Goal: Task Accomplishment & Management: Use online tool/utility

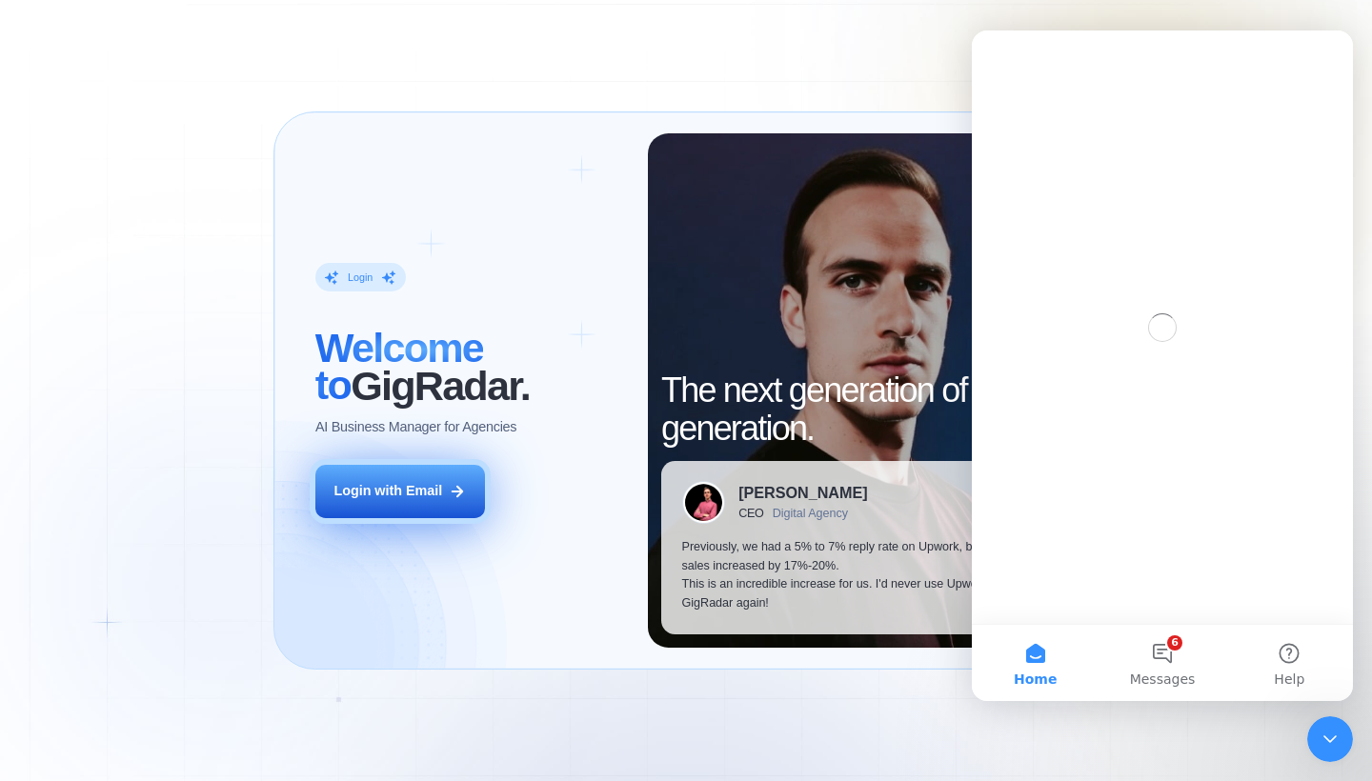
click at [413, 478] on button "Login with Email" at bounding box center [400, 491] width 170 height 53
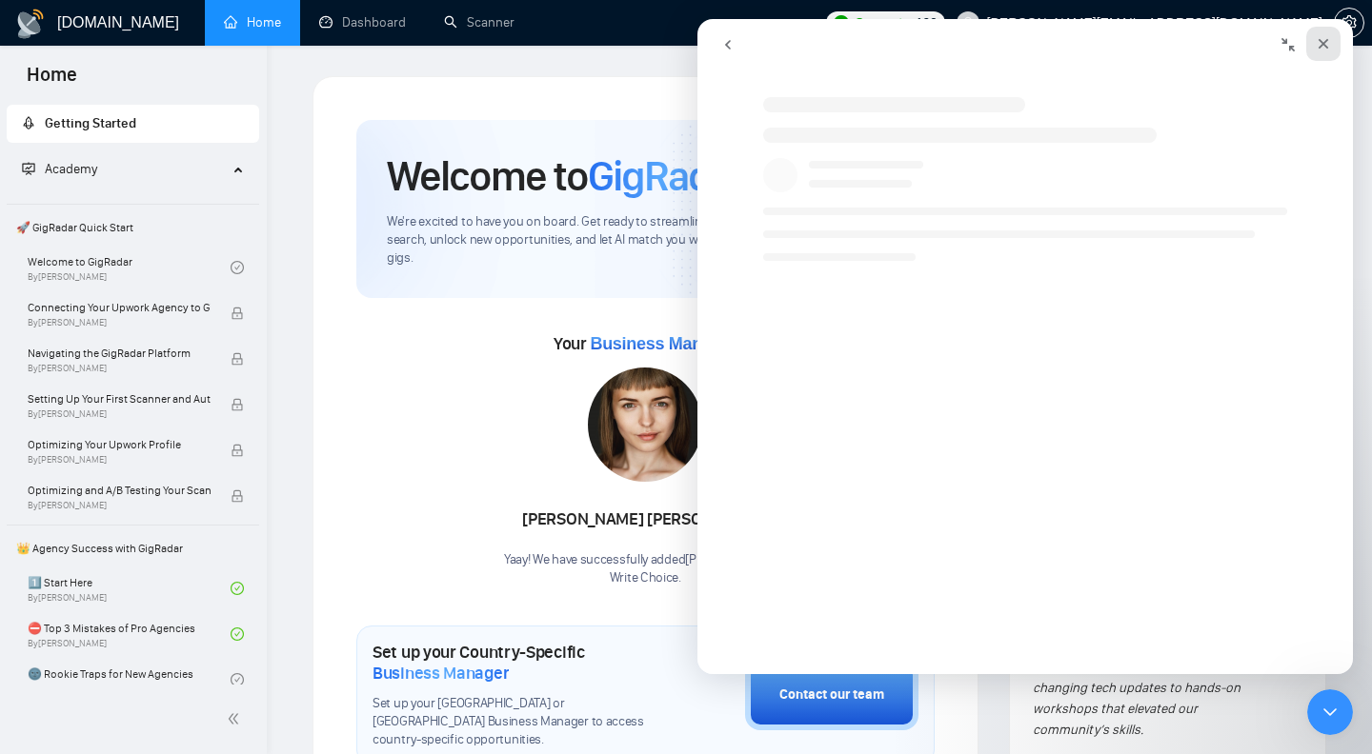
click at [1323, 50] on icon "Close" at bounding box center [1323, 43] width 15 height 15
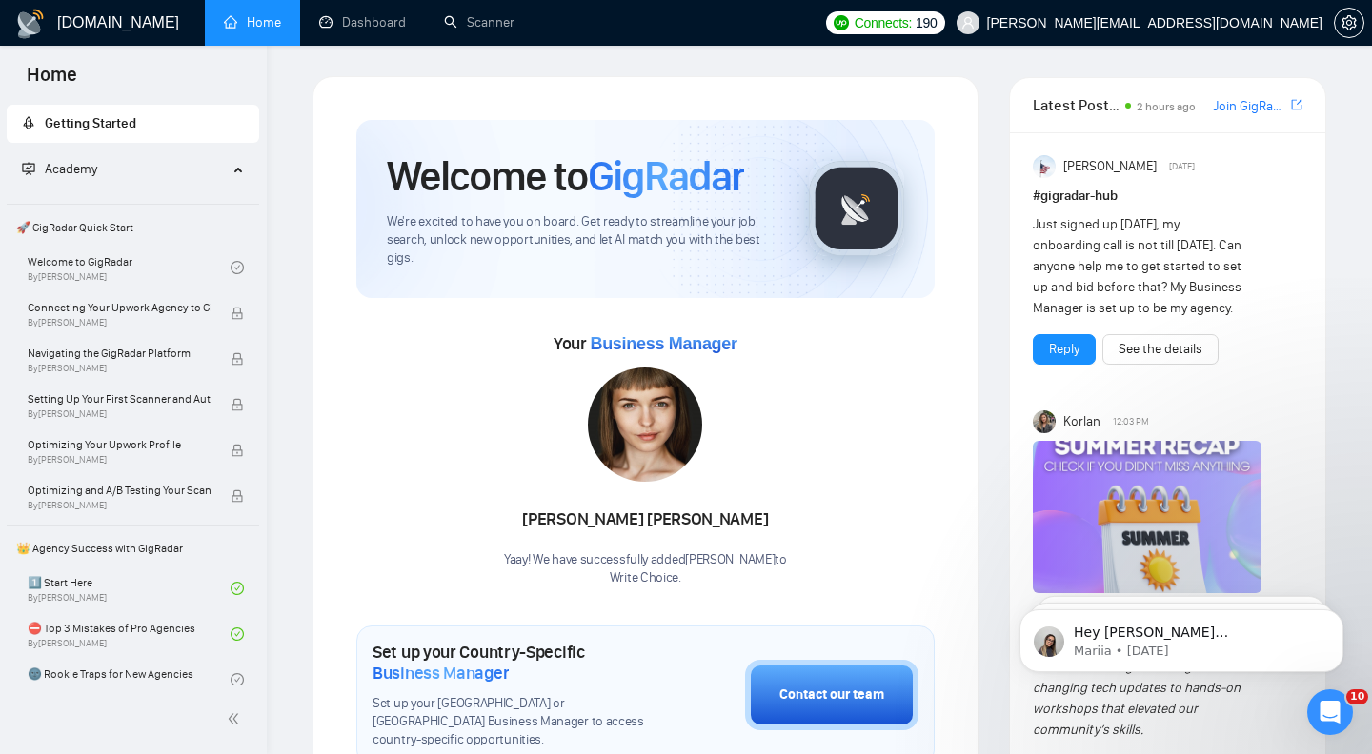
click at [357, 17] on link "Dashboard" at bounding box center [362, 22] width 87 height 16
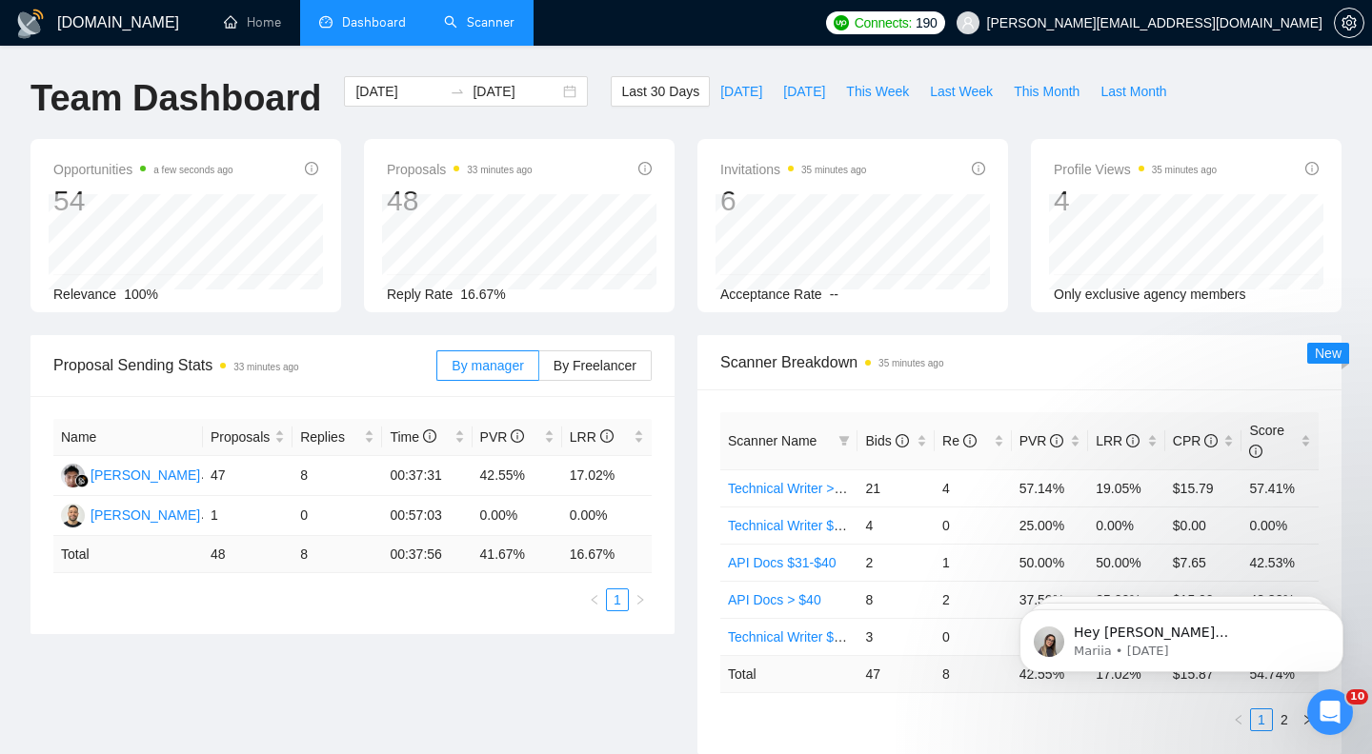
click at [495, 29] on link "Scanner" at bounding box center [479, 22] width 70 height 16
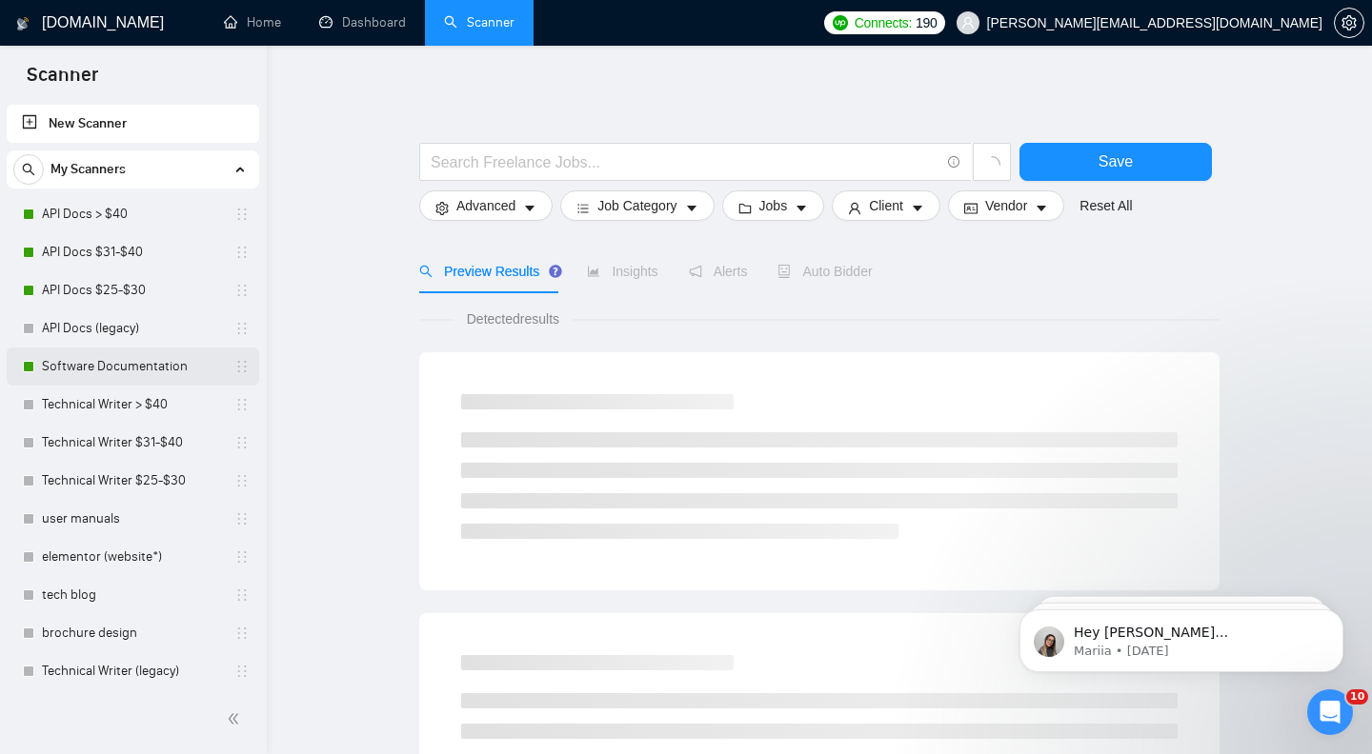
click at [132, 362] on link "Software Documentation" at bounding box center [132, 367] width 181 height 38
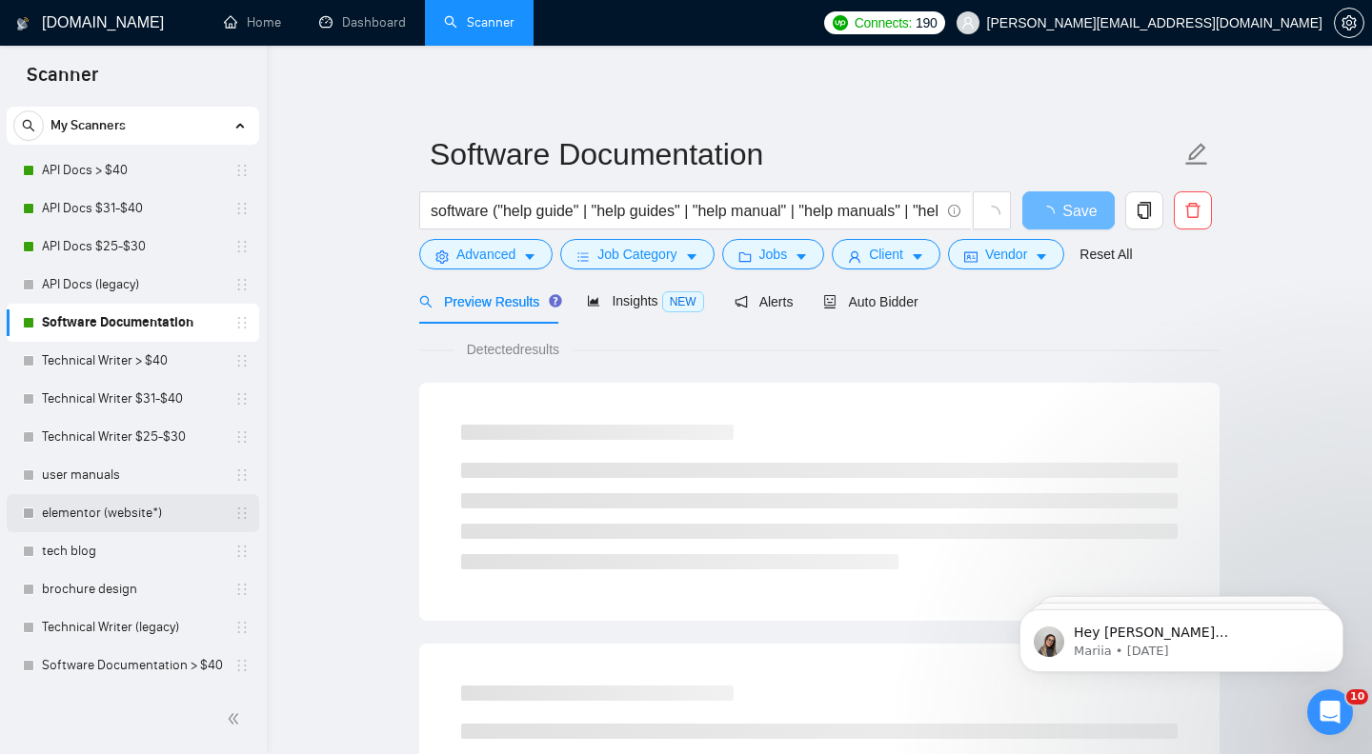
scroll to position [44, 0]
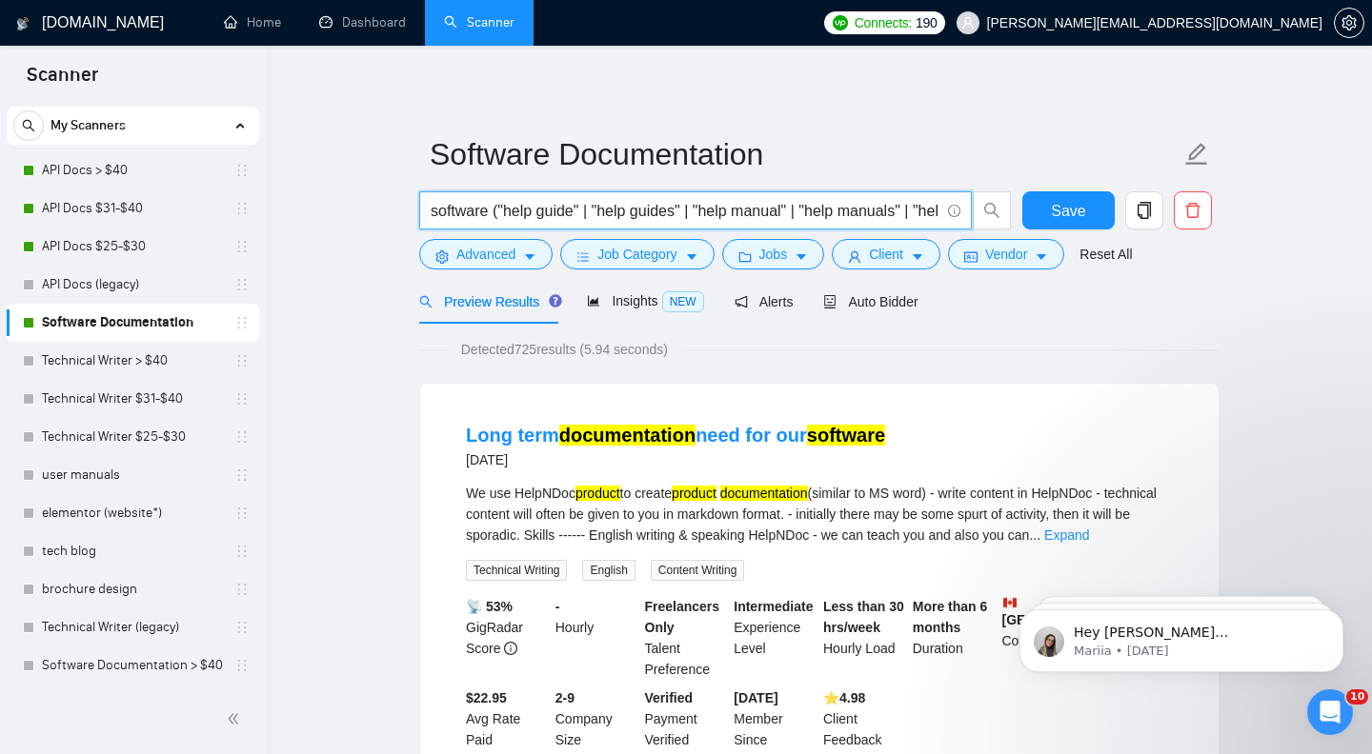
click at [729, 211] on input "software ("help guide" | "help guides" | "help manual" | "help manuals" | "help…" at bounding box center [685, 211] width 509 height 24
drag, startPoint x: 763, startPoint y: 213, endPoint x: 986, endPoint y: 216, distance: 222.9
click at [1024, 217] on div "software ("help guide" | "help guides" | "help manual" | "help manuals" | "help…" at bounding box center [815, 215] width 800 height 48
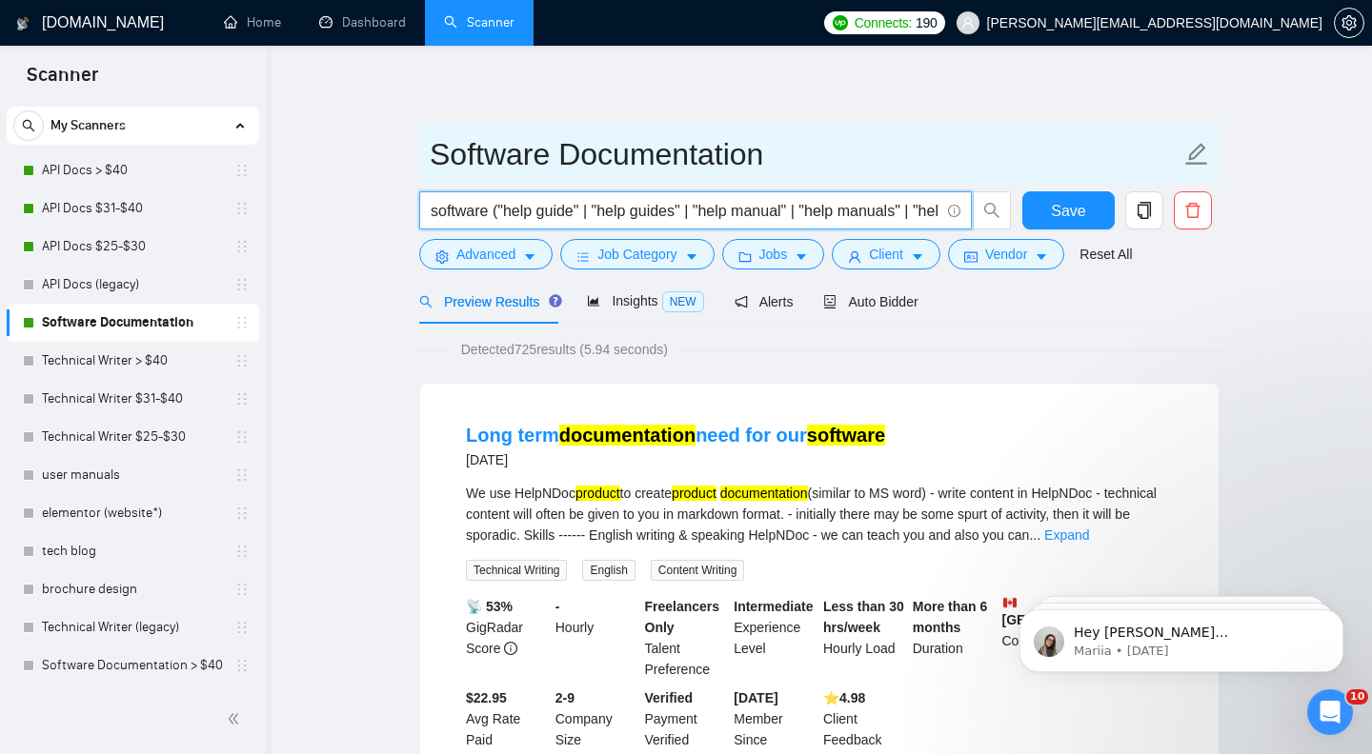
click at [1061, 127] on span "Software Documentation" at bounding box center [819, 154] width 800 height 60
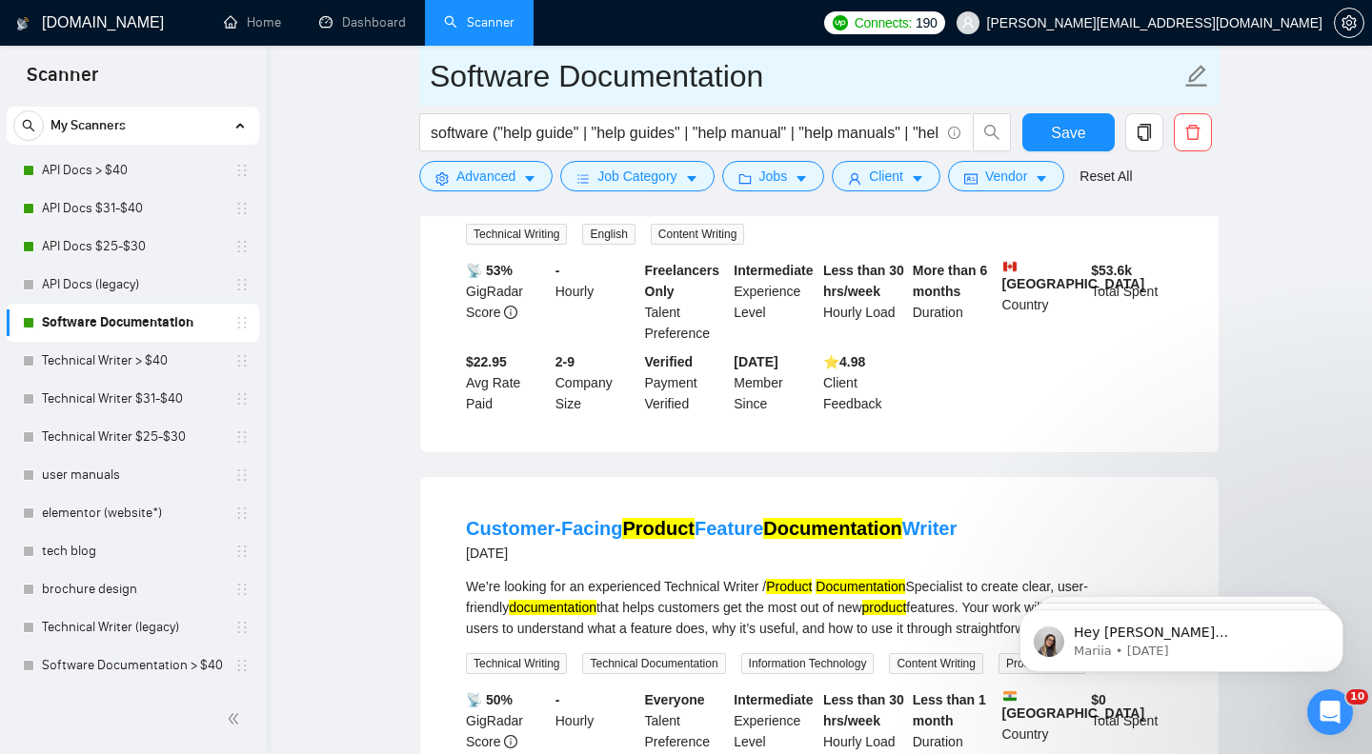
scroll to position [352, 0]
